Goal: Task Accomplishment & Management: Use online tool/utility

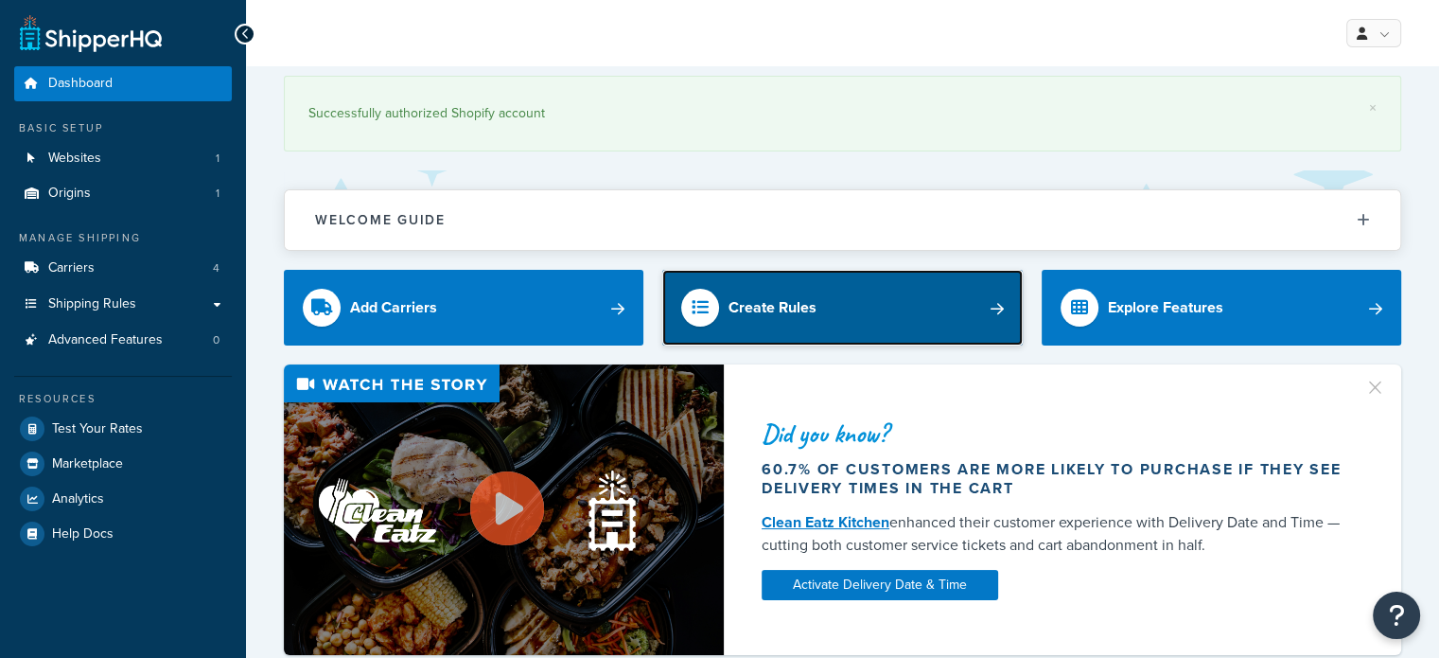
click at [772, 307] on div "Create Rules" at bounding box center [772, 307] width 88 height 26
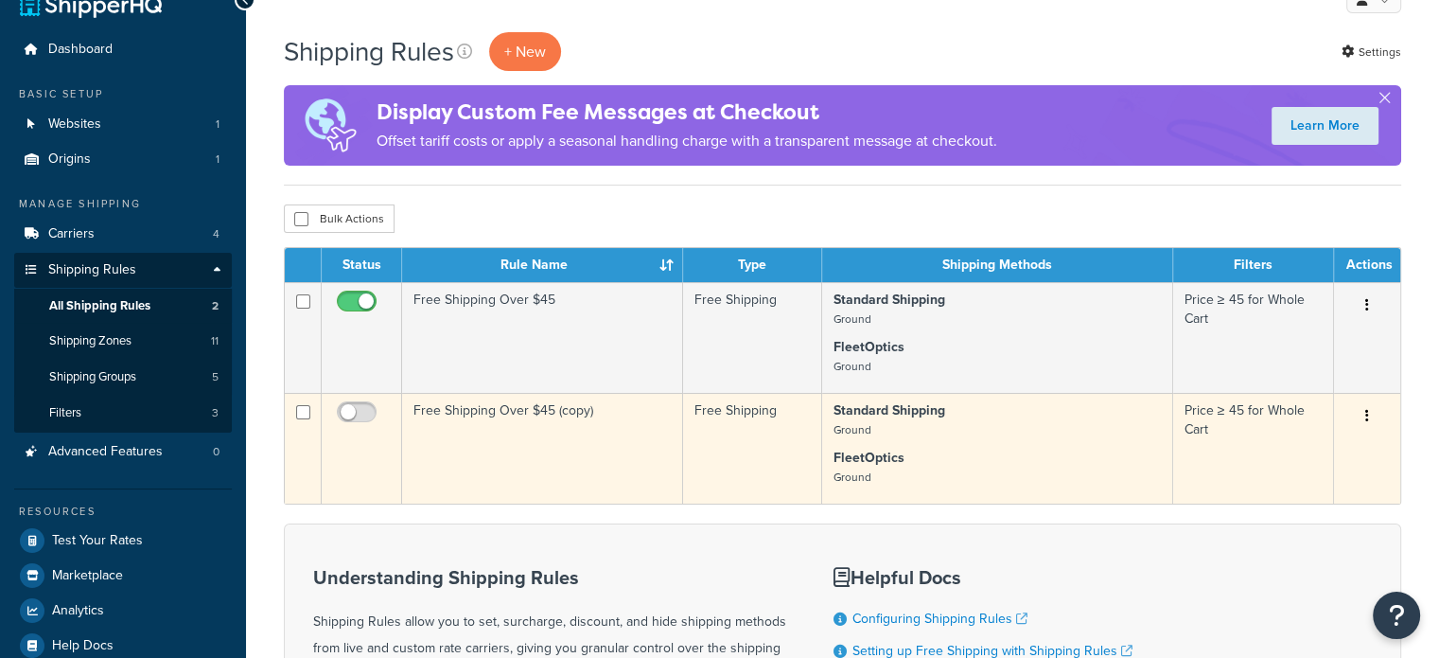
scroll to position [95, 0]
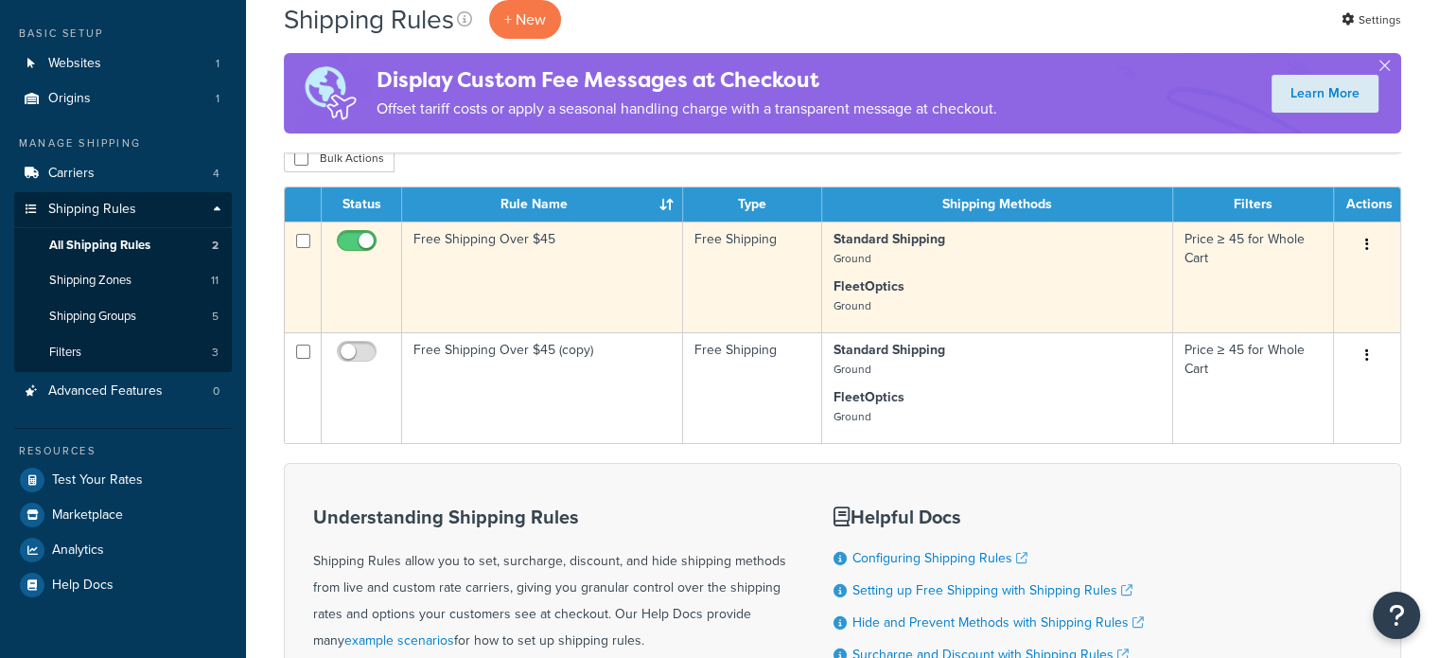
click at [1362, 239] on button "button" at bounding box center [1367, 245] width 26 height 30
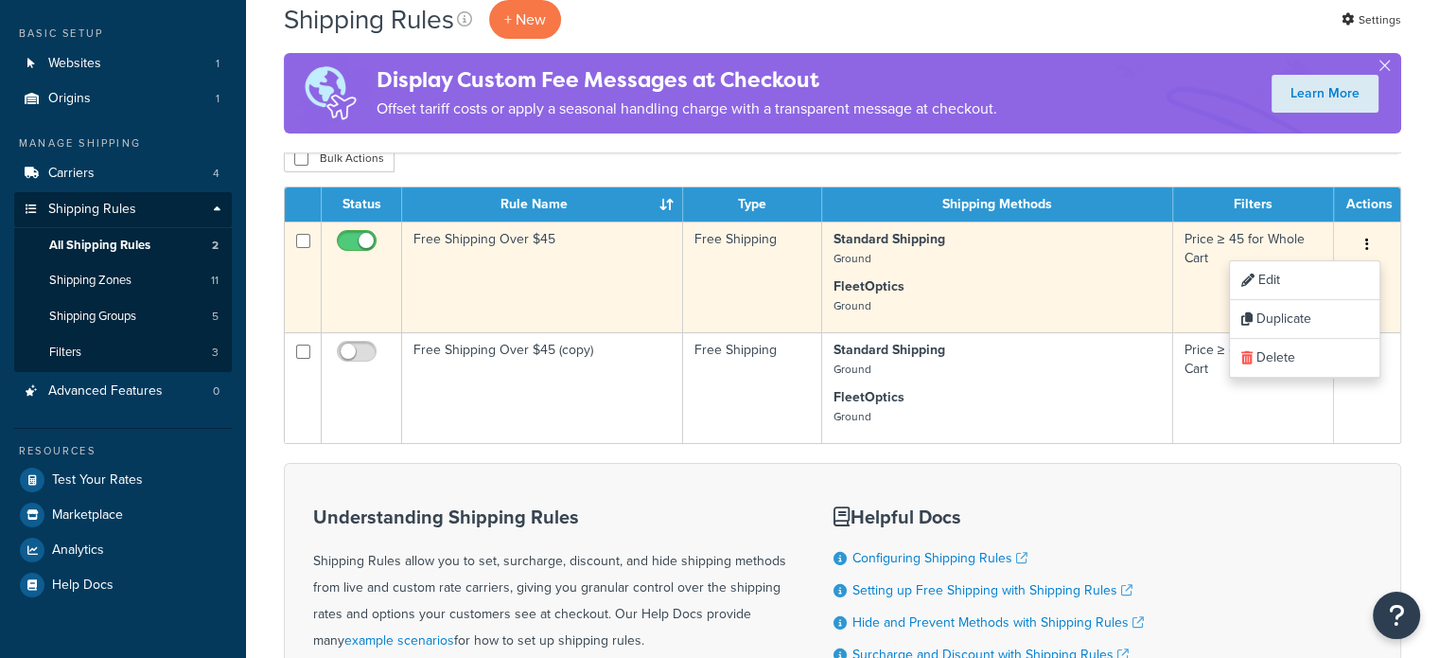
click at [1362, 239] on button "button" at bounding box center [1367, 245] width 26 height 30
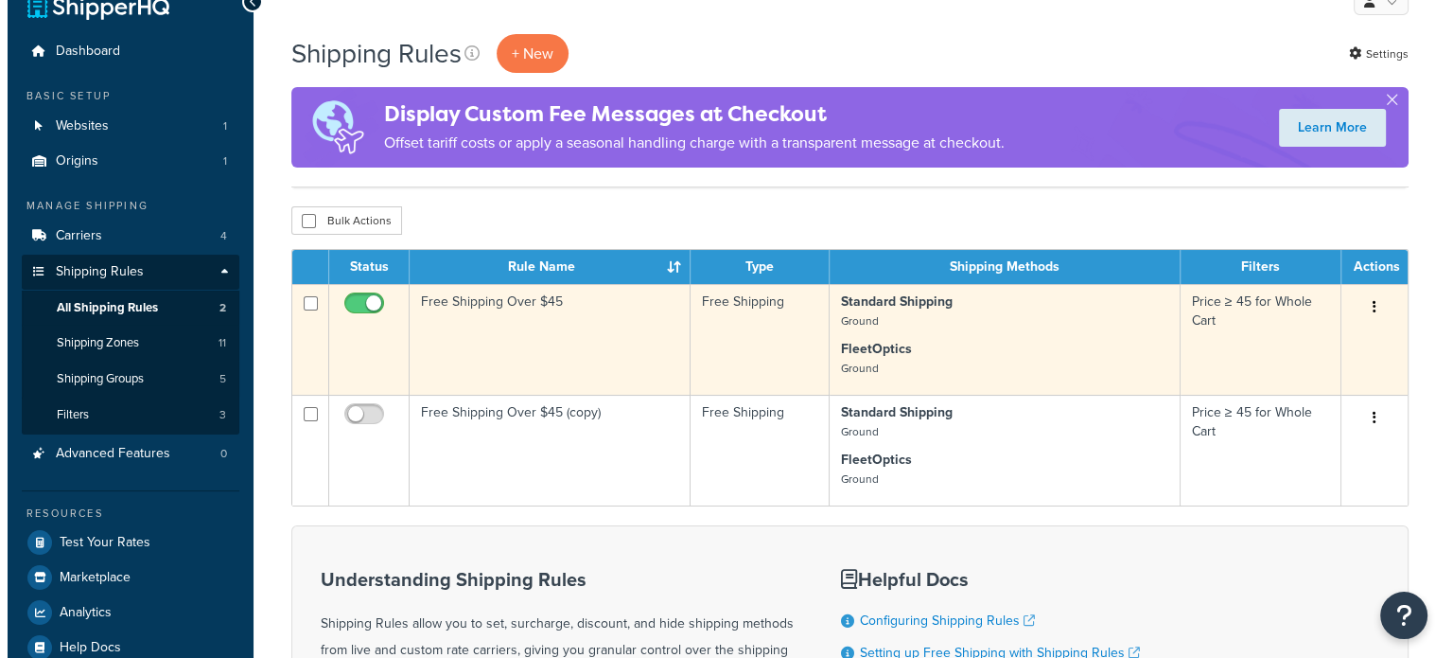
scroll to position [0, 0]
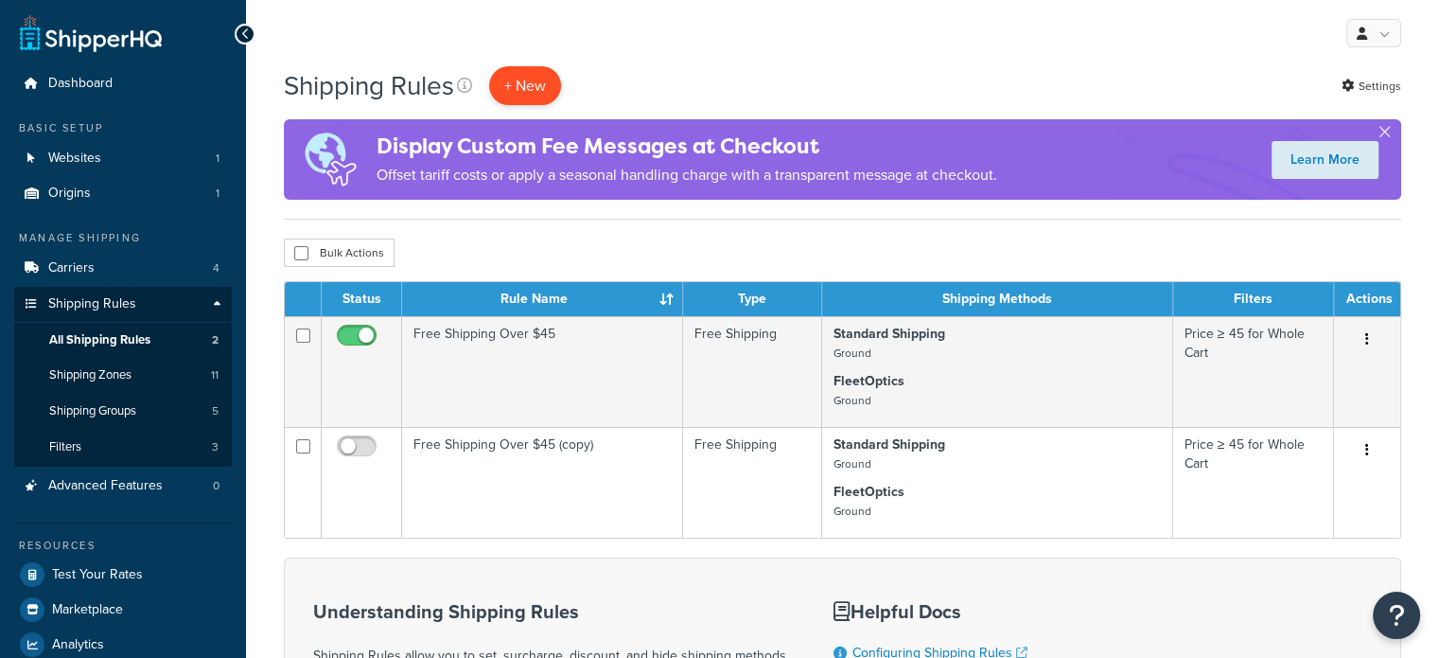
click at [542, 83] on p "+ New" at bounding box center [525, 85] width 72 height 39
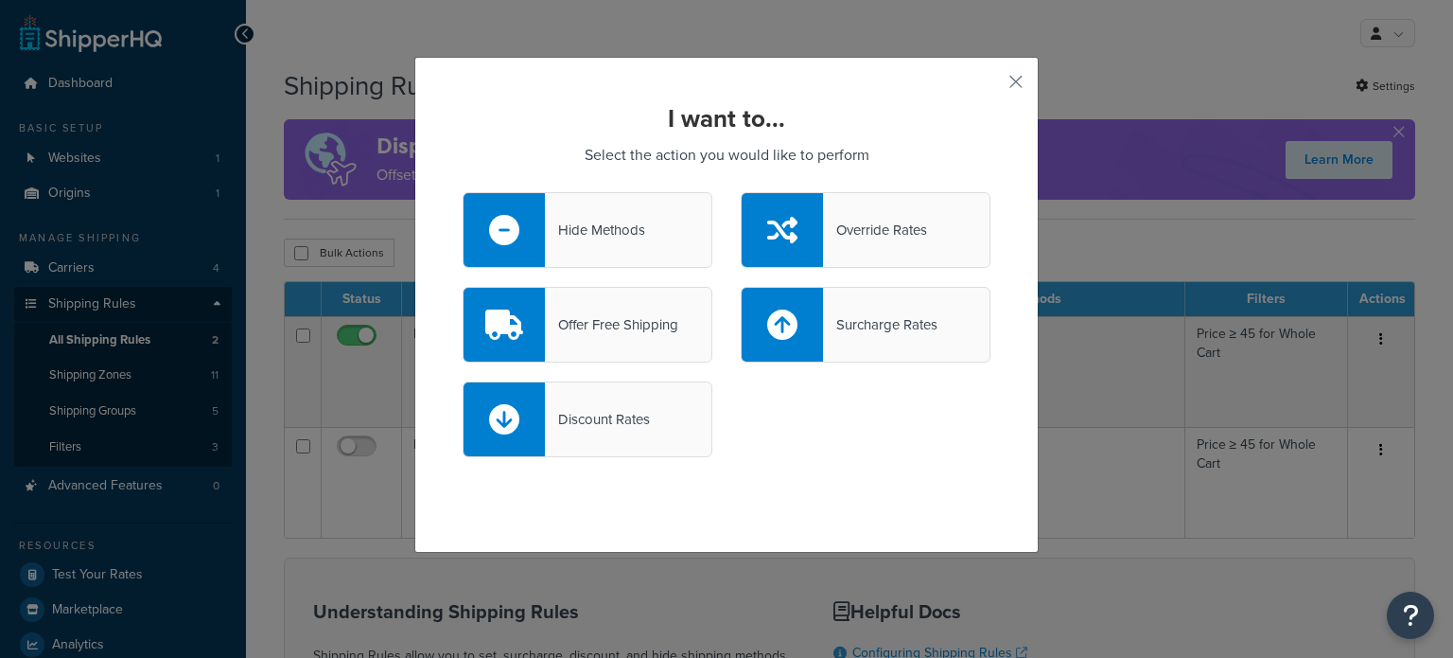
click at [882, 248] on div "Override Rates" at bounding box center [866, 230] width 250 height 76
click at [0, 0] on input "Override Rates" at bounding box center [0, 0] width 0 height 0
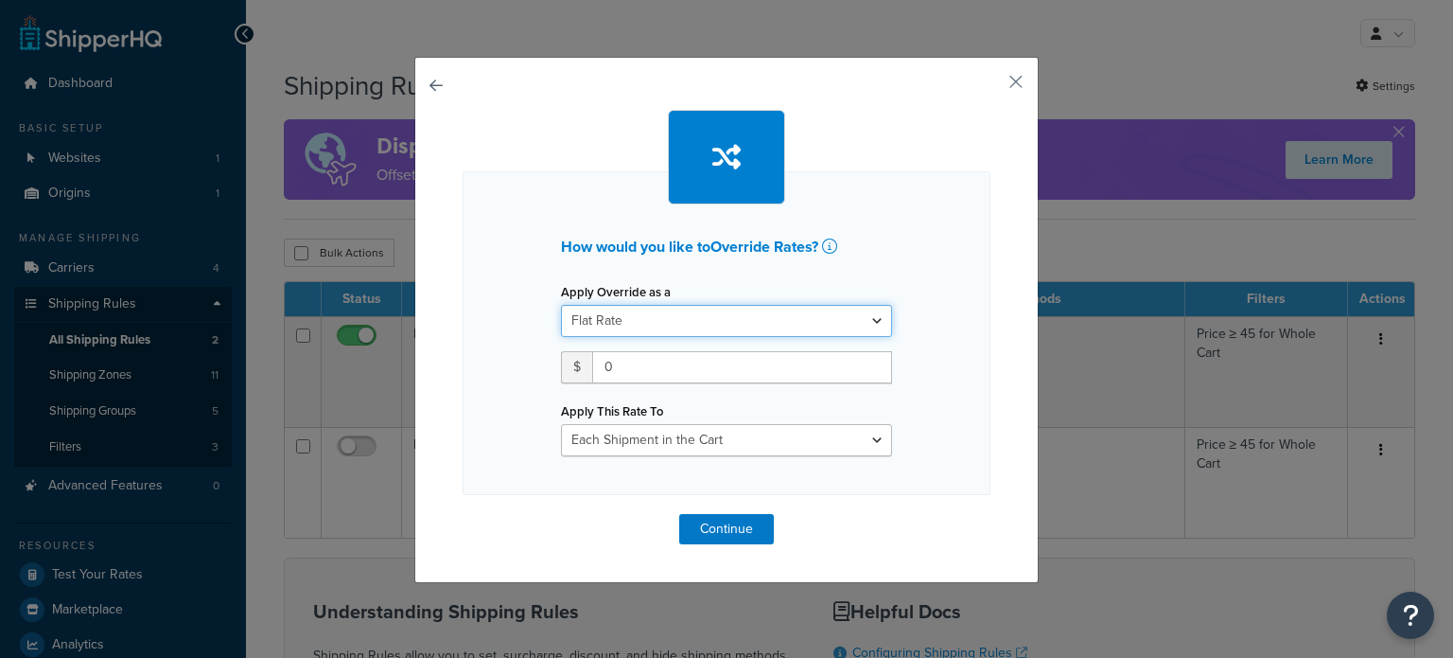
click at [703, 317] on select "Flat Rate Percentage Flat Rate & Percentage" at bounding box center [726, 321] width 331 height 32
click at [701, 322] on select "Flat Rate Percentage Flat Rate & Percentage" at bounding box center [726, 321] width 331 height 32
click at [715, 437] on select "Each Shipment in the Cart Each Shipping Group in the Cart Each Item within a Sh…" at bounding box center [726, 440] width 331 height 32
click at [991, 86] on button "button" at bounding box center [988, 88] width 5 height 5
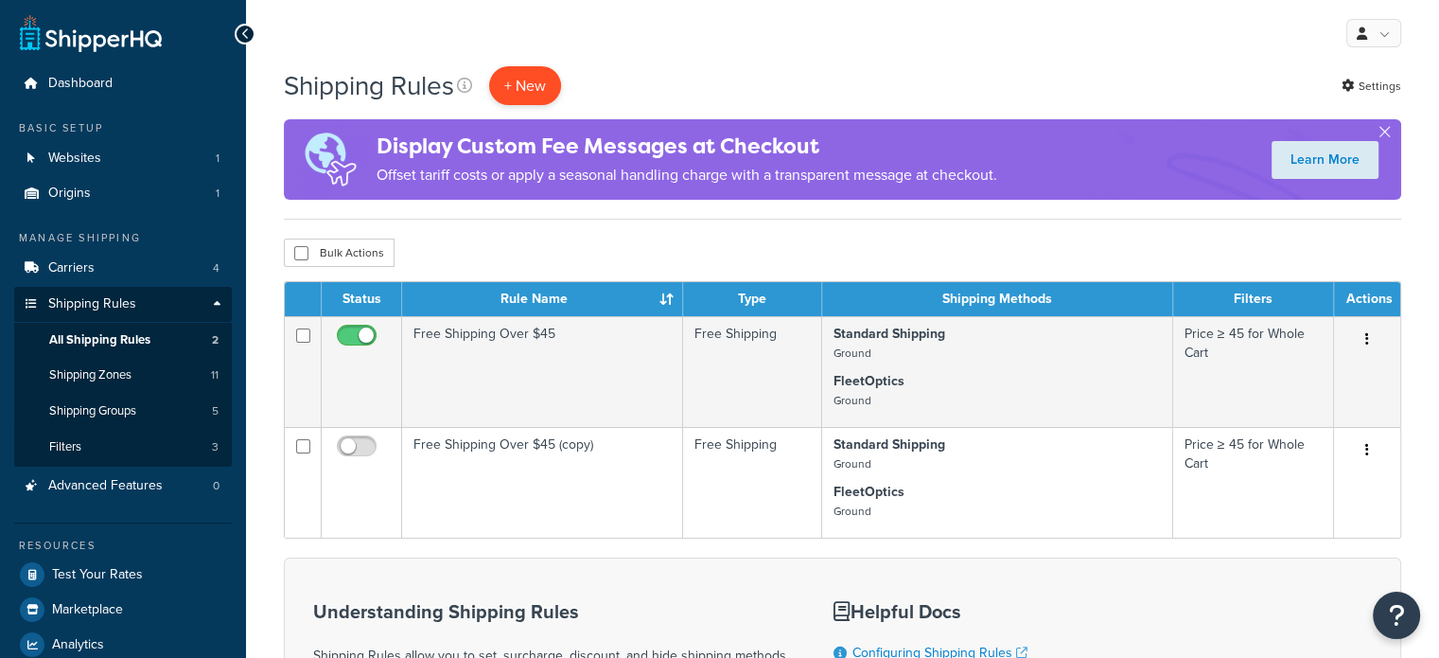
click at [525, 83] on p "+ New" at bounding box center [525, 85] width 72 height 39
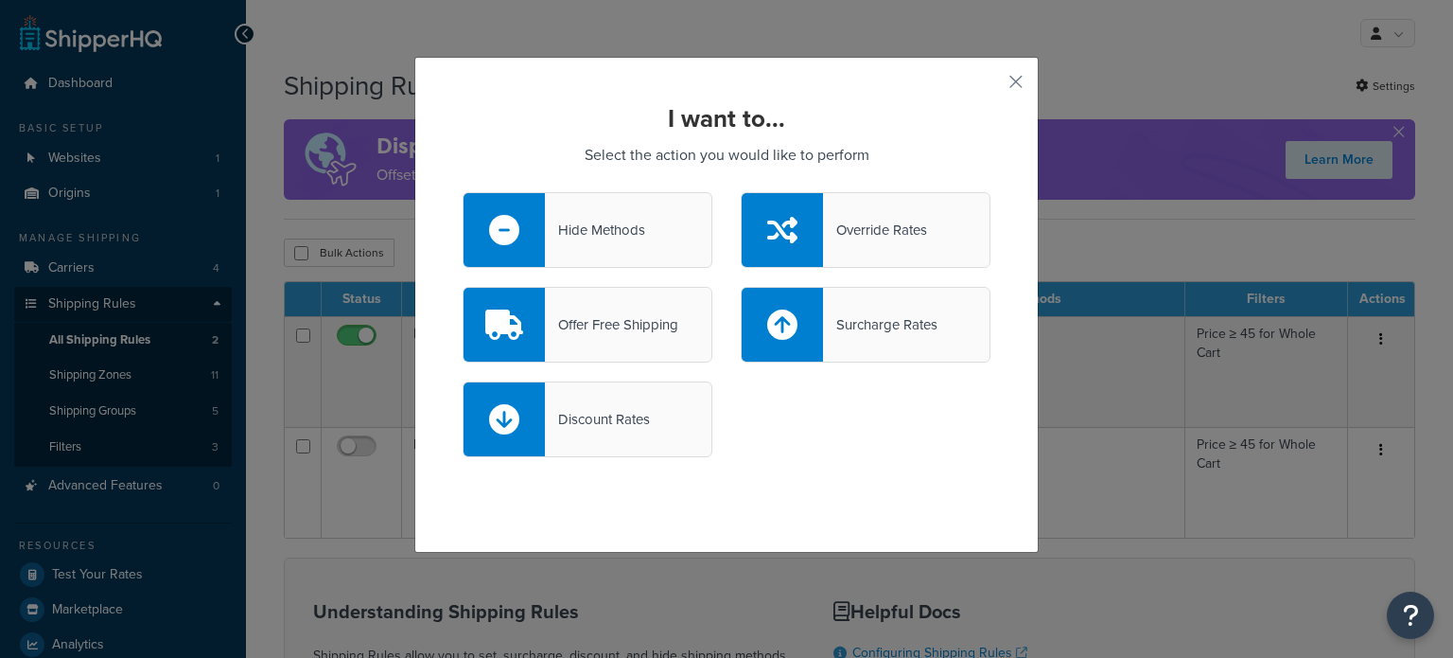
click at [866, 228] on div "Override Rates" at bounding box center [875, 230] width 104 height 26
click at [0, 0] on input "Override Rates" at bounding box center [0, 0] width 0 height 0
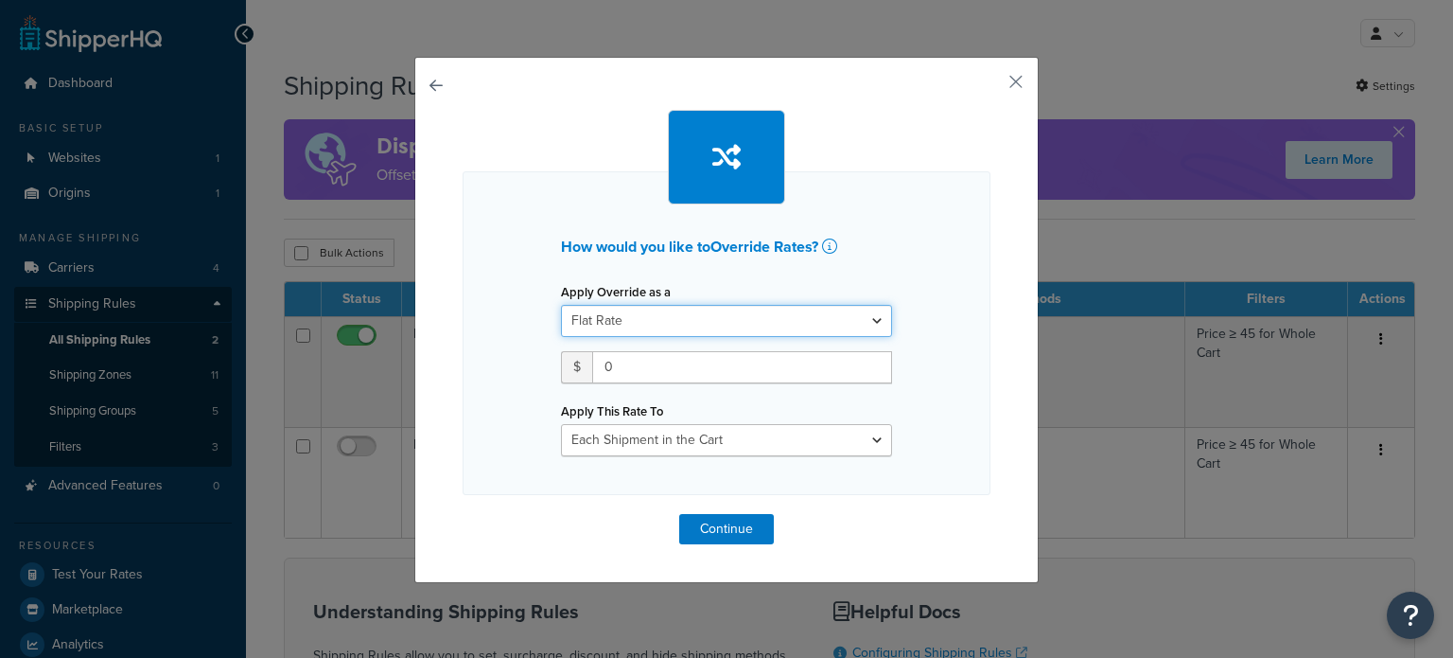
click at [637, 320] on select "Flat Rate Percentage Flat Rate & Percentage" at bounding box center [726, 321] width 331 height 32
click at [742, 432] on select "Each Shipment in the Cart Each Shipping Group in the Cart Each Item within a Sh…" at bounding box center [726, 440] width 331 height 32
click at [623, 434] on select "Each Shipment in the Cart Each Shipping Group in the Cart Each Item within a Sh…" at bounding box center [726, 440] width 331 height 32
click at [561, 424] on select "Each Shipment in the Cart Each Shipping Group in the Cart Each Item within a Sh…" at bounding box center [726, 440] width 331 height 32
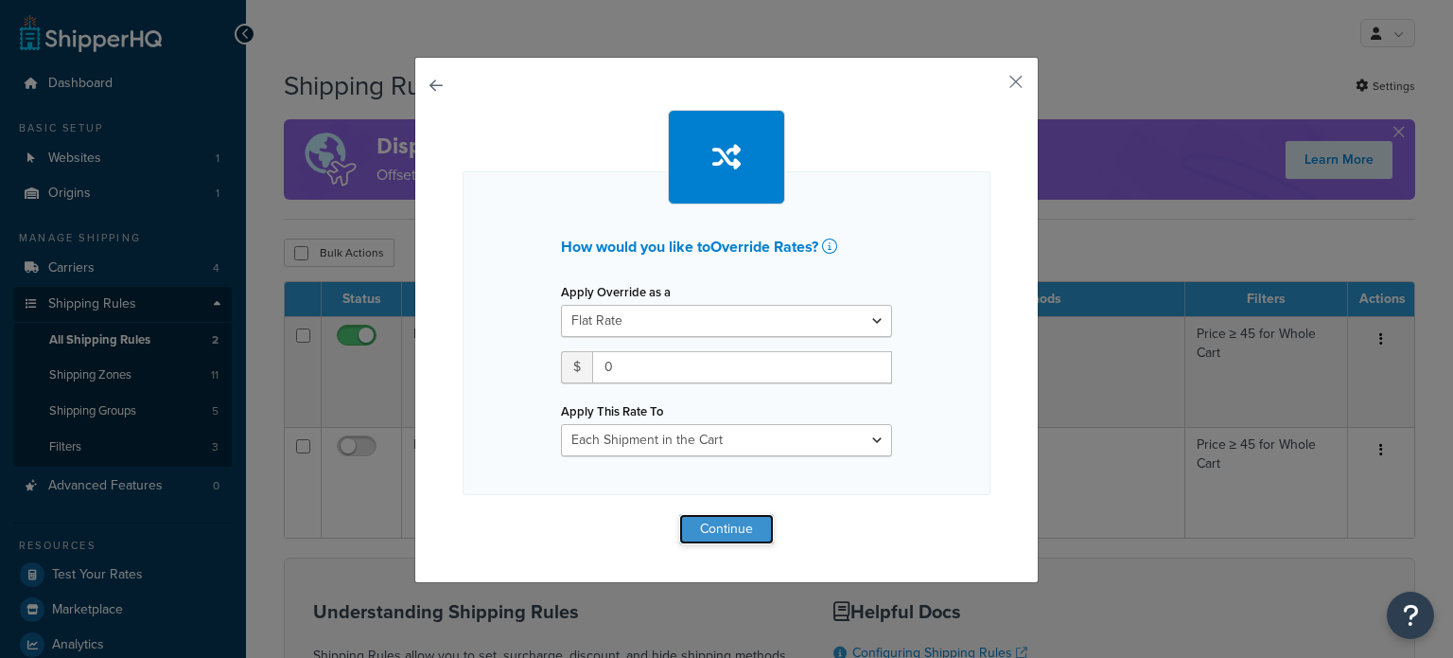
click at [704, 525] on button "Continue" at bounding box center [726, 529] width 95 height 30
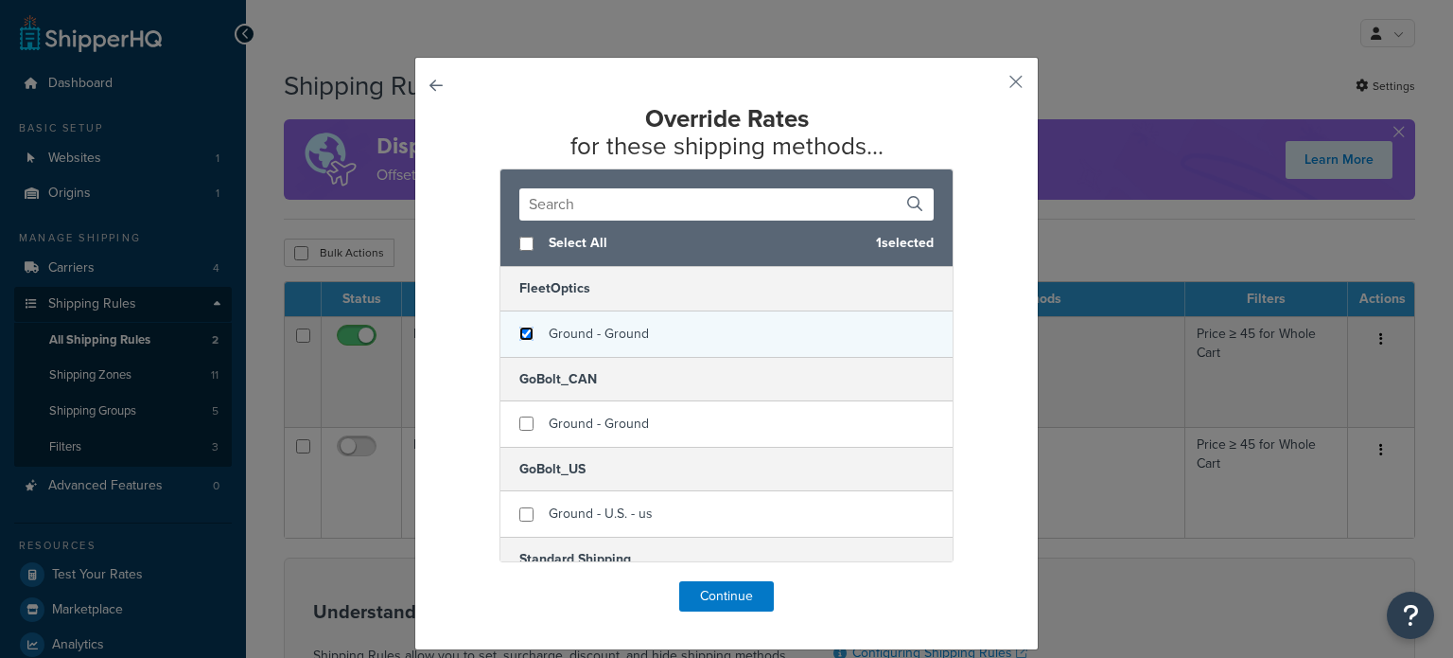
click at [519, 335] on input "checkbox" at bounding box center [526, 333] width 14 height 14
checkbox input "true"
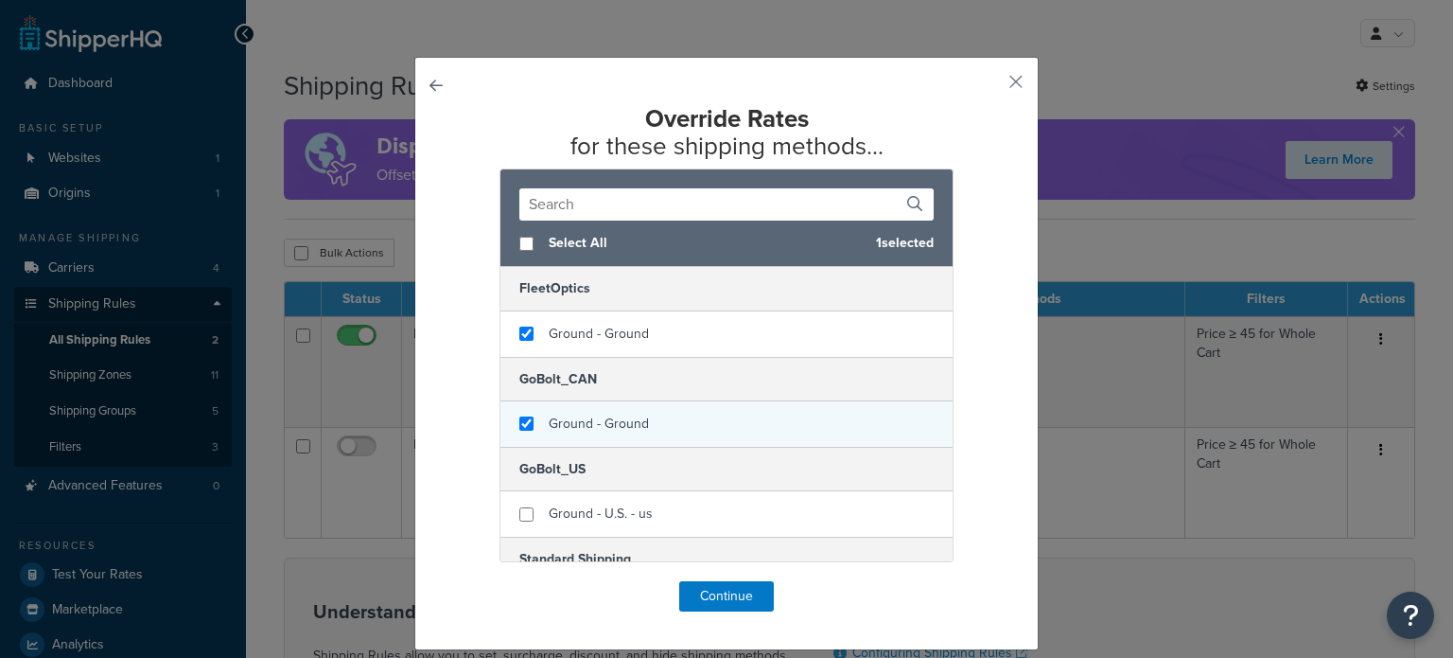
checkbox input "true"
click at [510, 427] on div "Ground - Ground" at bounding box center [726, 423] width 452 height 45
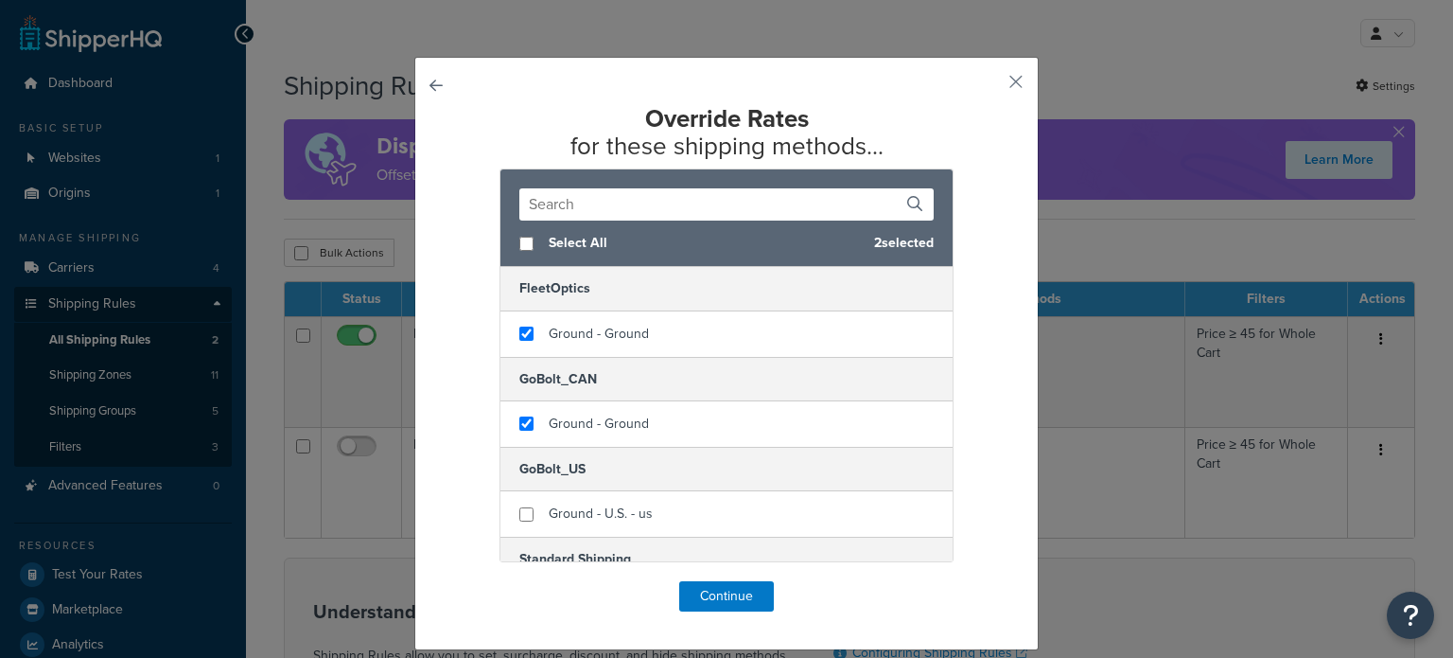
scroll to position [64, 0]
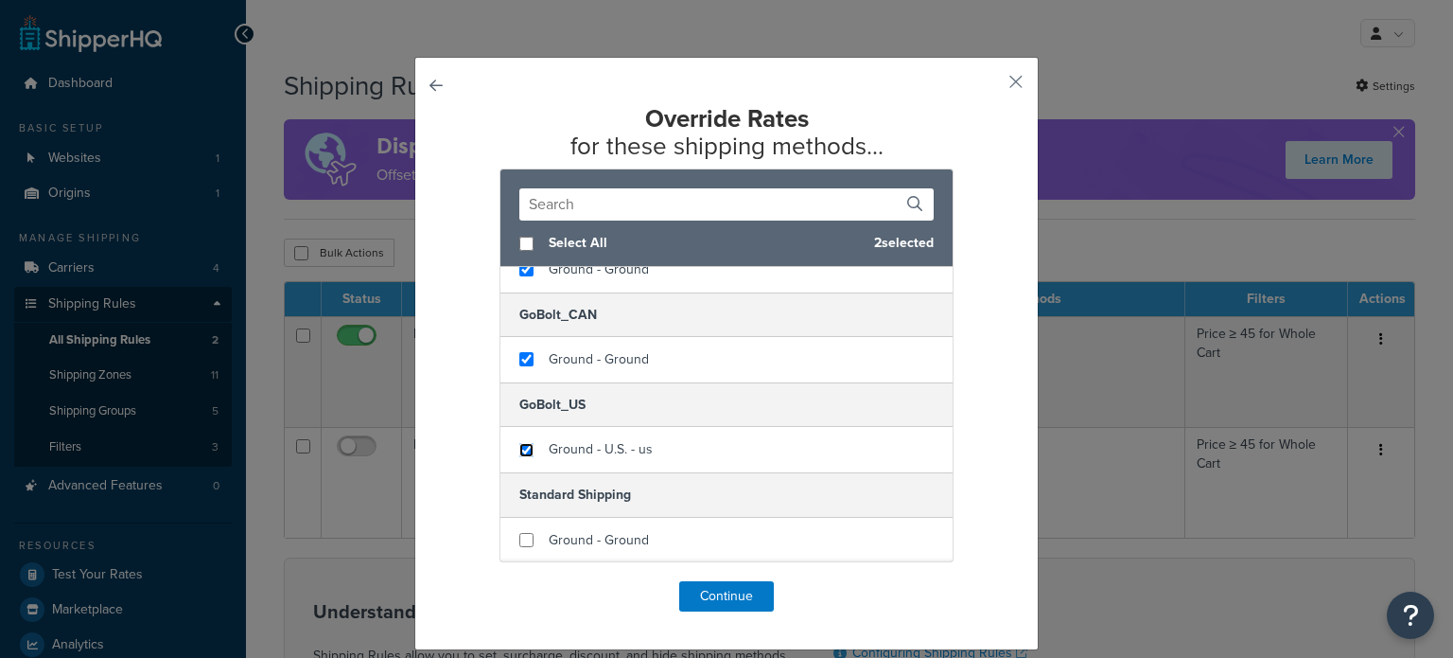
drag, startPoint x: 519, startPoint y: 447, endPoint x: 520, endPoint y: 478, distance: 31.2
click at [519, 447] on input "checkbox" at bounding box center [526, 450] width 14 height 14
checkbox input "true"
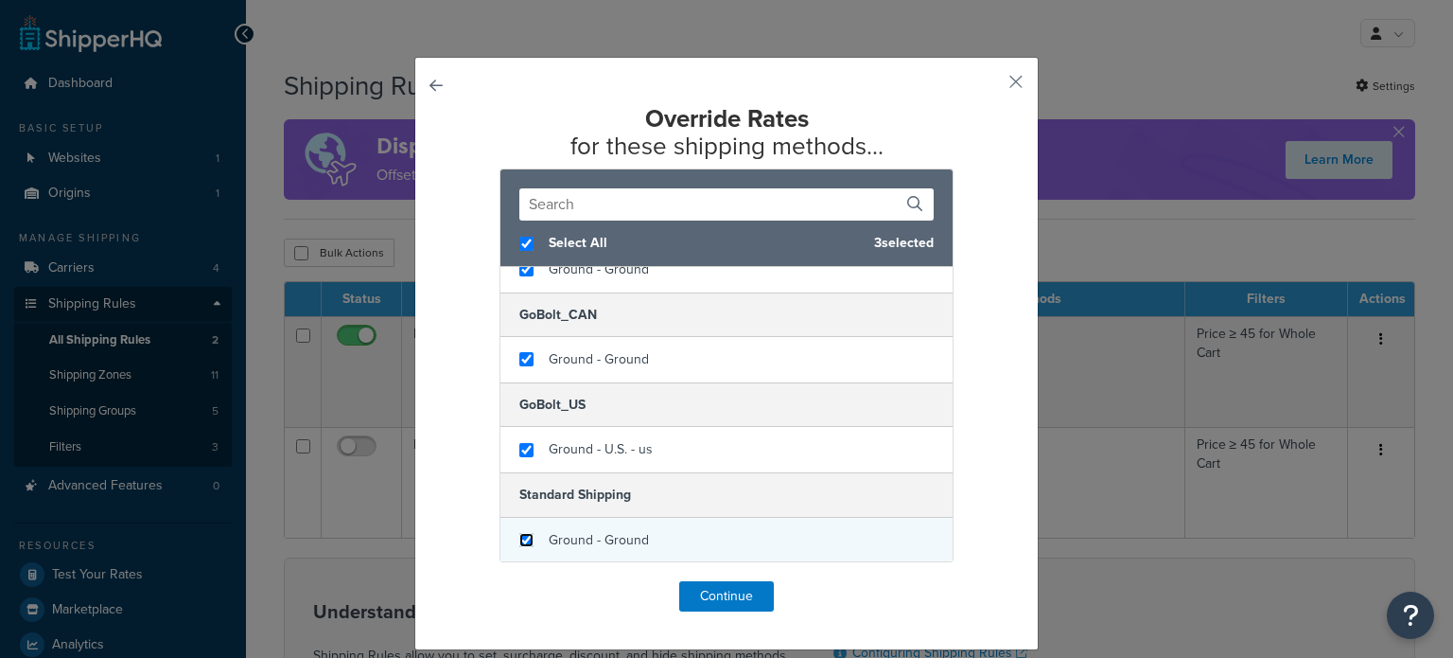
checkbox input "true"
click at [522, 533] on input "checkbox" at bounding box center [526, 540] width 14 height 14
checkbox input "true"
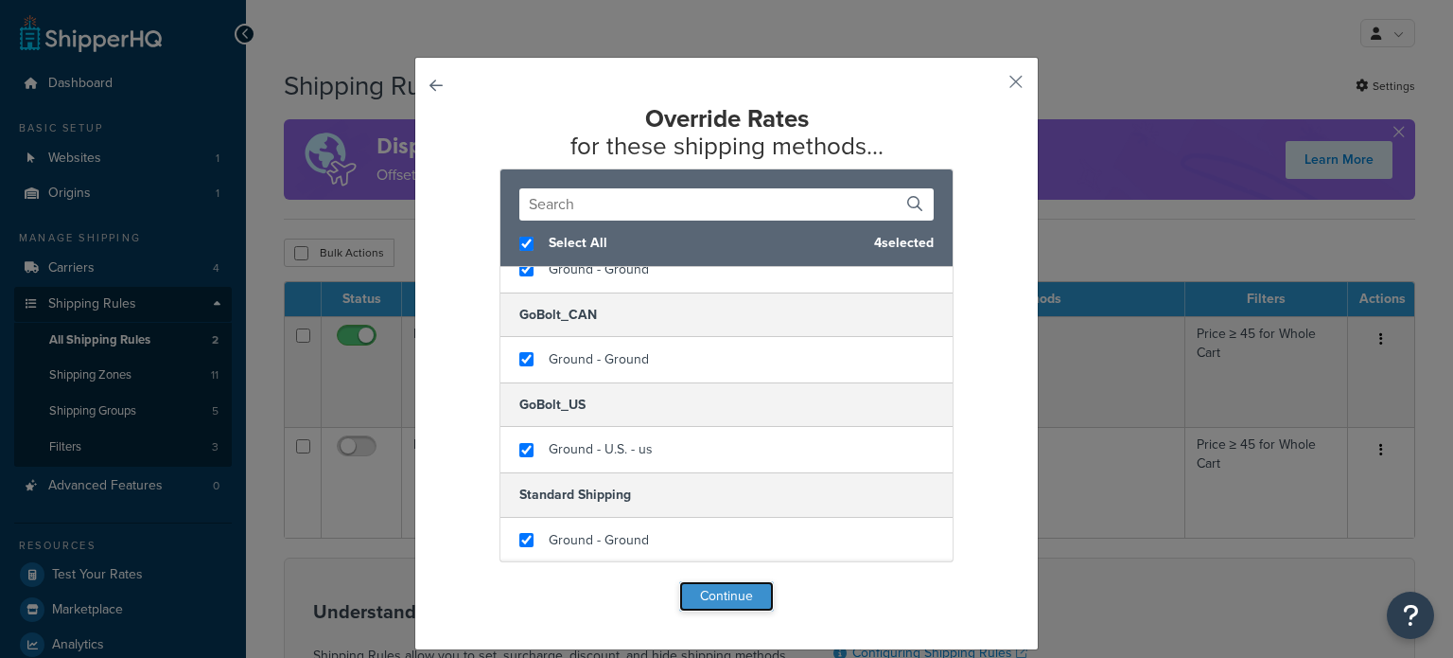
click at [707, 603] on button "Continue" at bounding box center [726, 596] width 95 height 30
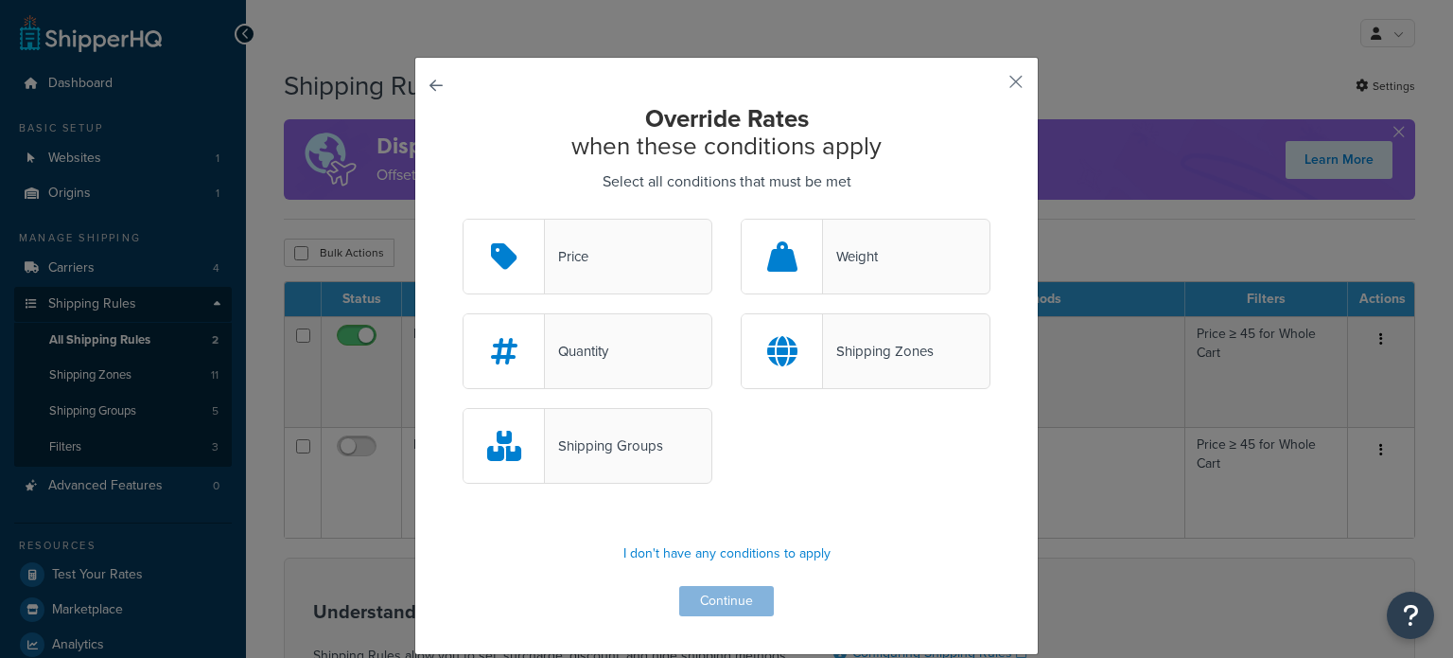
click at [500, 449] on icon at bounding box center [504, 445] width 34 height 30
click at [0, 0] on input "Shipping Groups" at bounding box center [0, 0] width 0 height 0
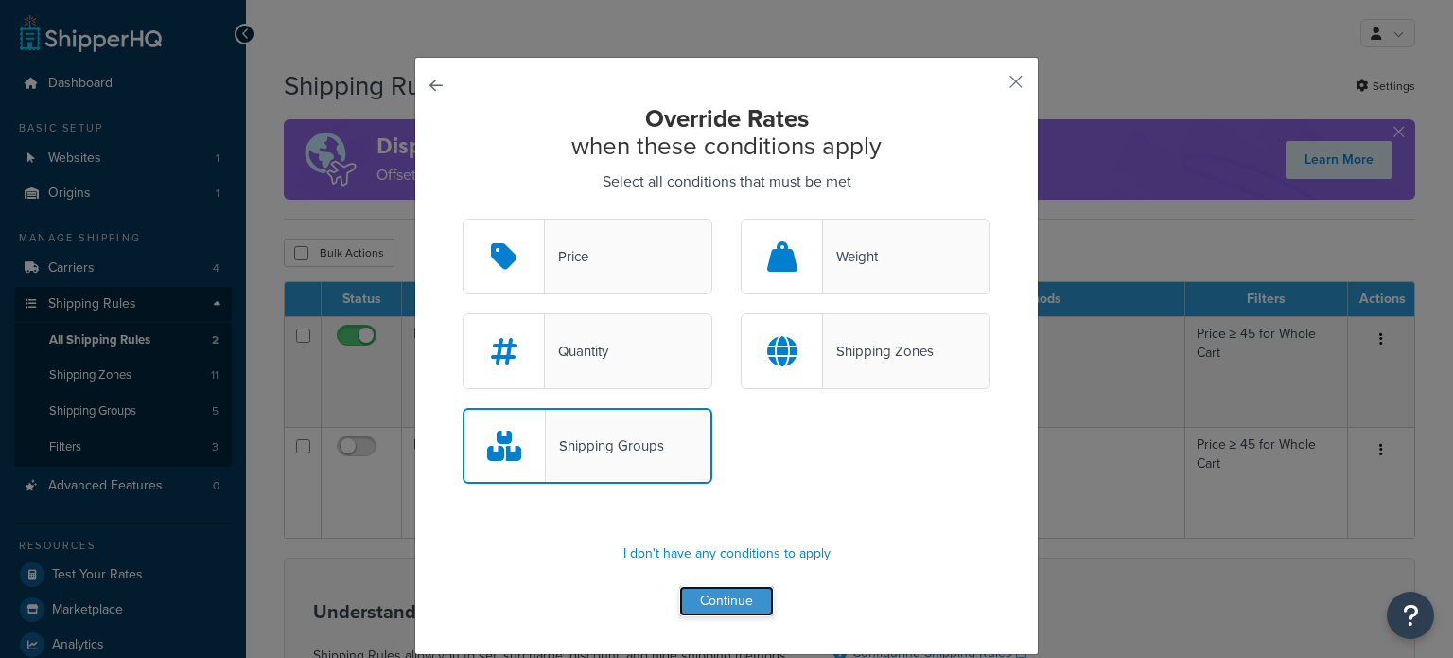
click at [735, 603] on button "Continue" at bounding box center [726, 601] width 95 height 30
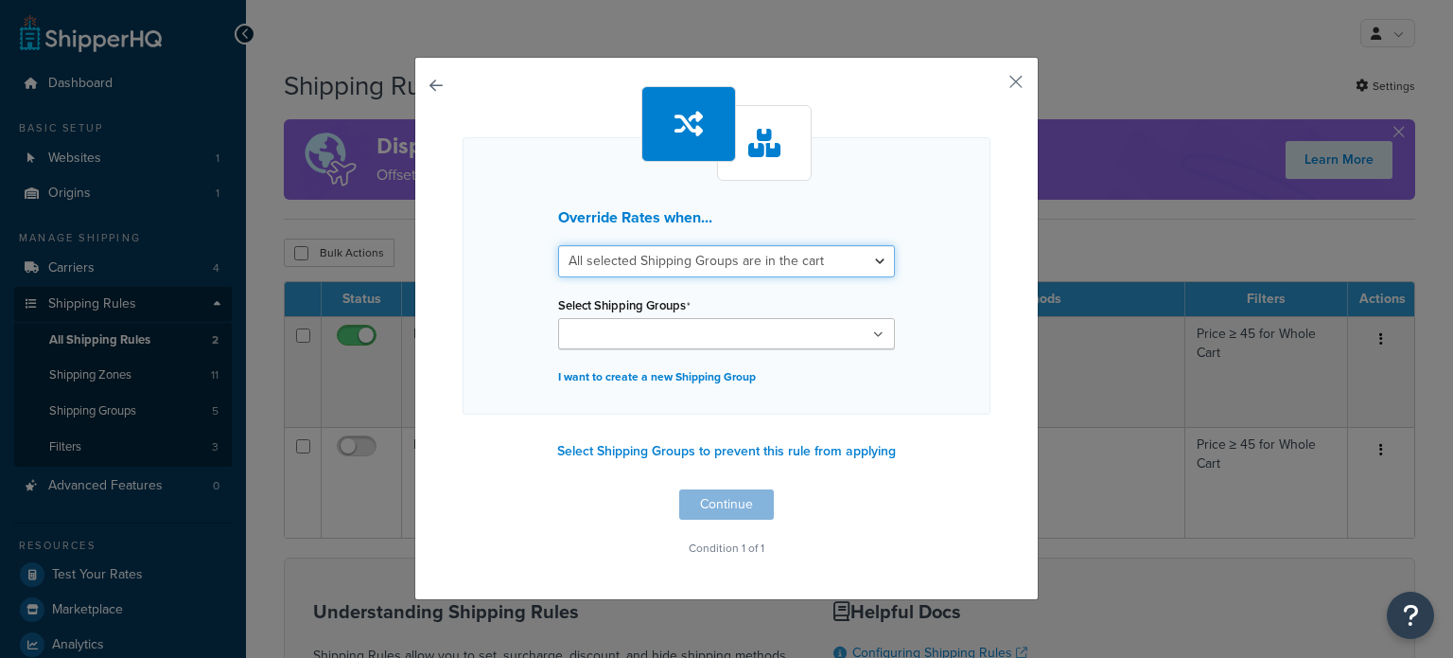
click at [704, 262] on select "All selected Shipping Groups are in the cart Any selected Shipping Groups are i…" at bounding box center [726, 261] width 337 height 32
click at [685, 336] on input "Select Shipping Groups" at bounding box center [647, 335] width 167 height 21
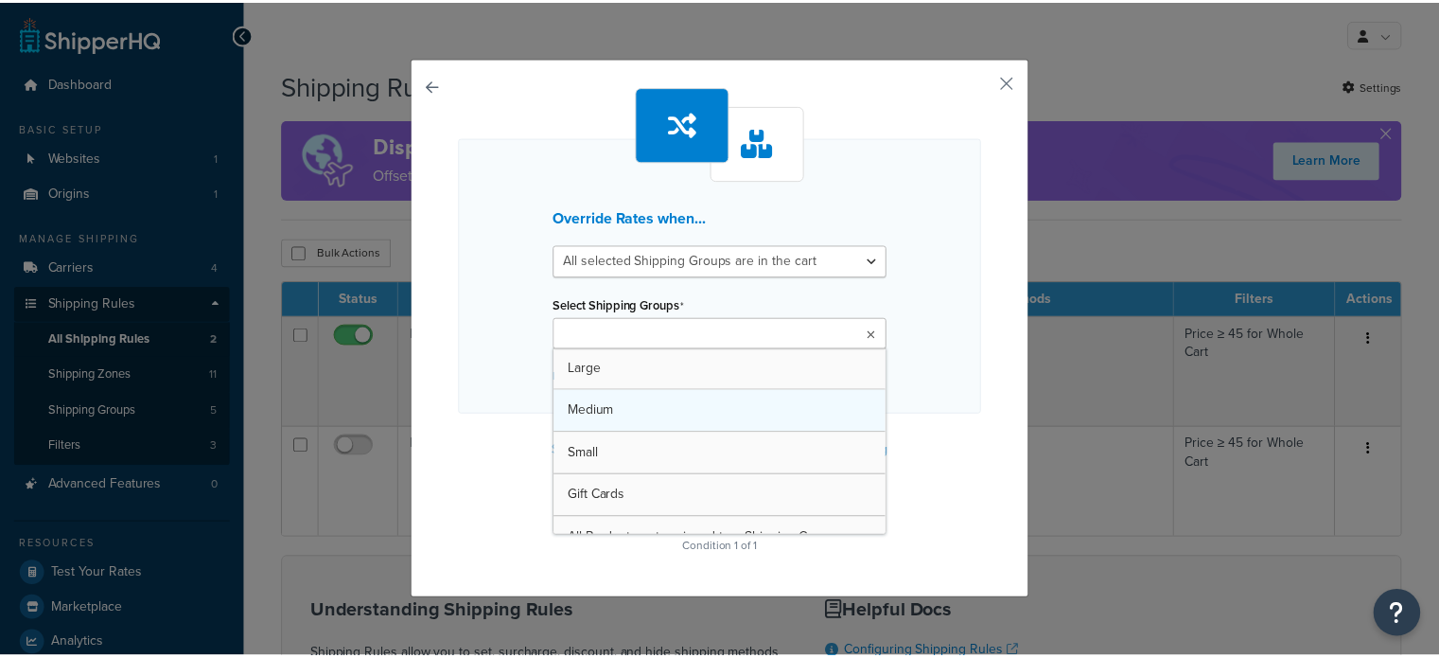
scroll to position [23, 0]
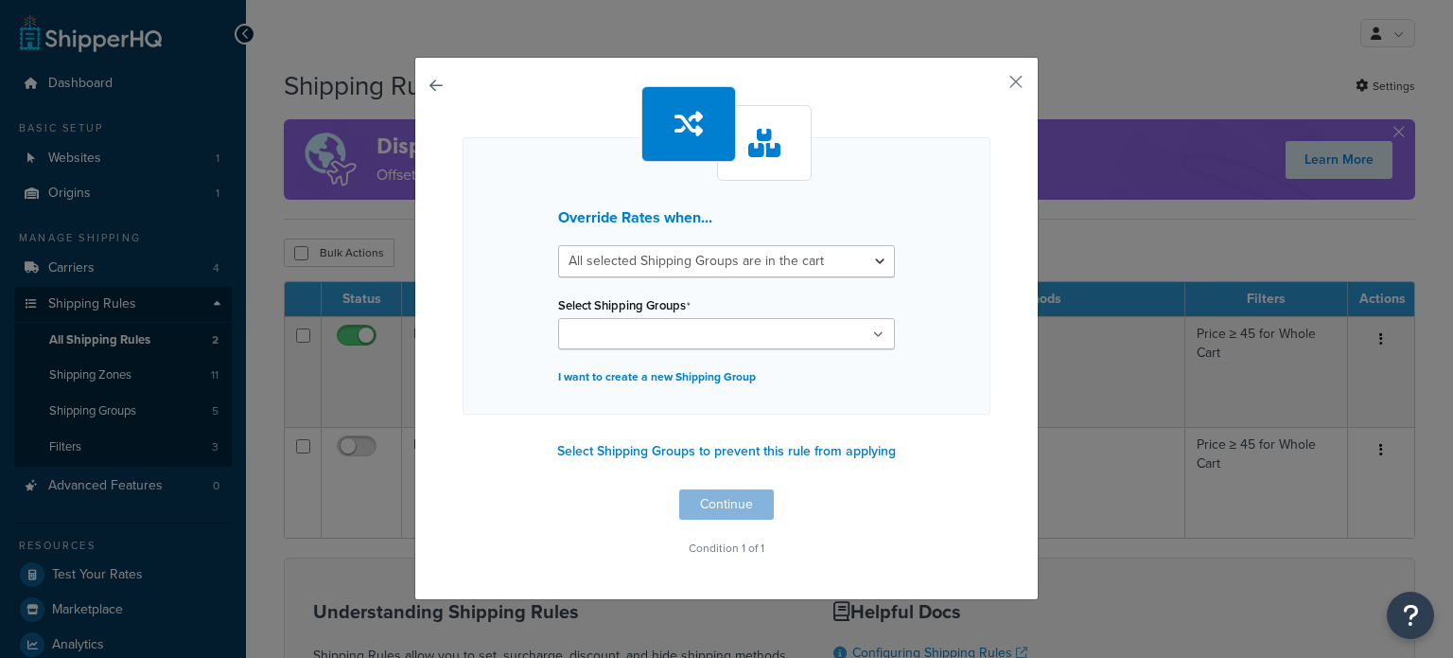
click at [884, 234] on div "Override Rates when... All selected Shipping Groups are in the cart Any selecte…" at bounding box center [727, 275] width 528 height 277
click at [991, 86] on button "button" at bounding box center [988, 88] width 5 height 5
